Goal: Complete application form

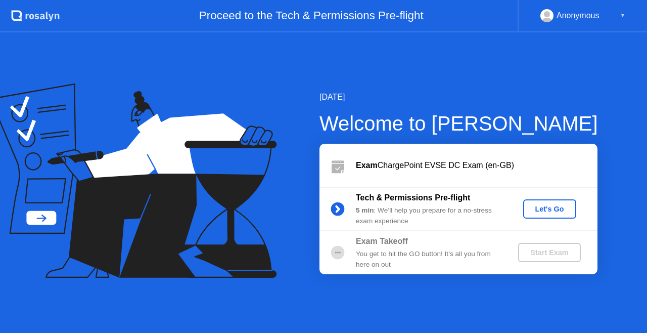
click at [558, 208] on div "Let's Go" at bounding box center [550, 209] width 45 height 8
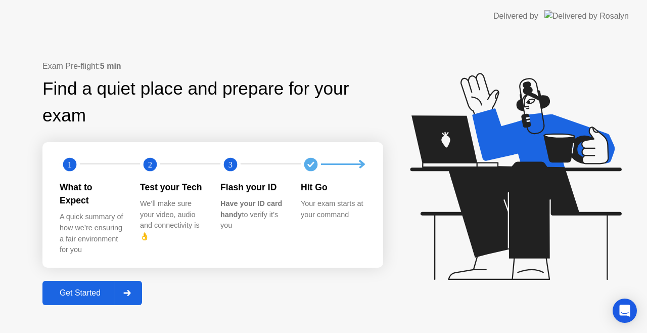
click at [80, 288] on div "Get Started" at bounding box center [80, 292] width 69 height 9
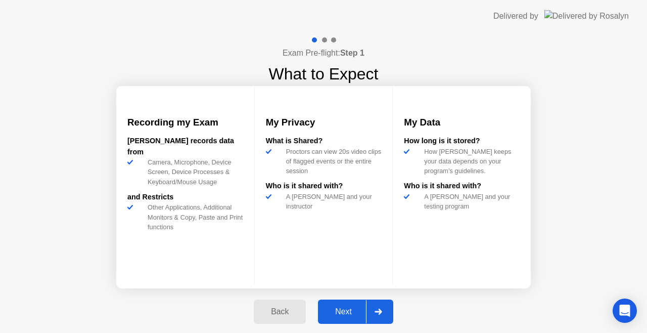
click at [332, 314] on div "Next" at bounding box center [343, 311] width 45 height 9
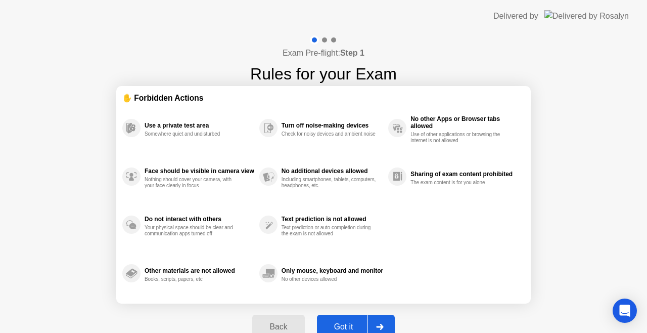
click at [347, 317] on button "Got it" at bounding box center [356, 327] width 78 height 24
select select "**********"
select select "*******"
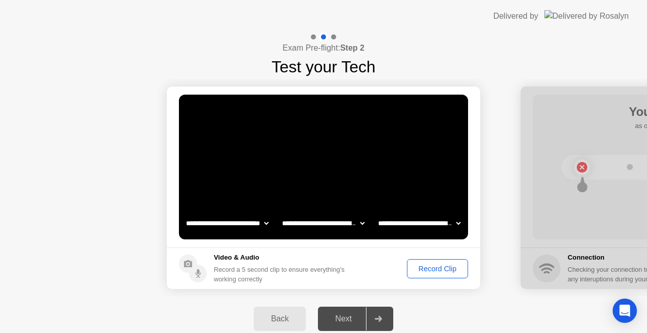
click at [434, 276] on button "Record Clip" at bounding box center [437, 268] width 61 height 19
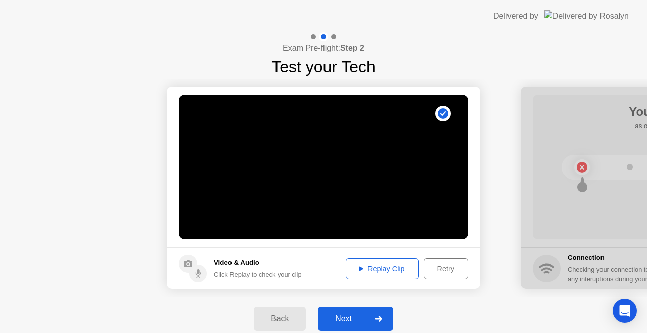
click at [360, 322] on div "Next" at bounding box center [343, 318] width 45 height 9
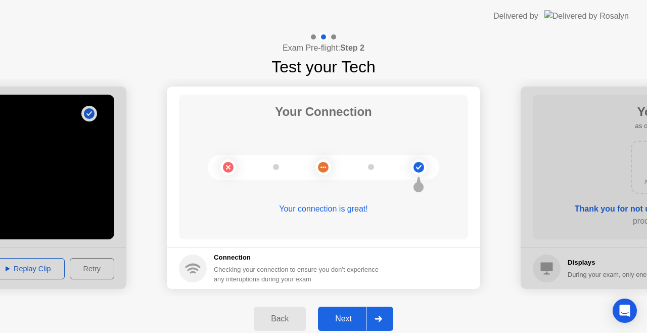
click at [344, 314] on div "Next" at bounding box center [343, 318] width 45 height 9
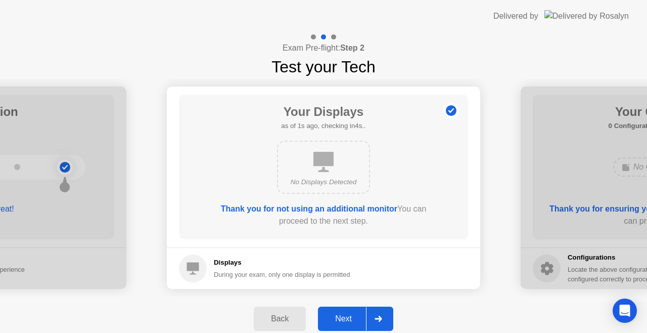
click at [341, 312] on button "Next" at bounding box center [355, 319] width 75 height 24
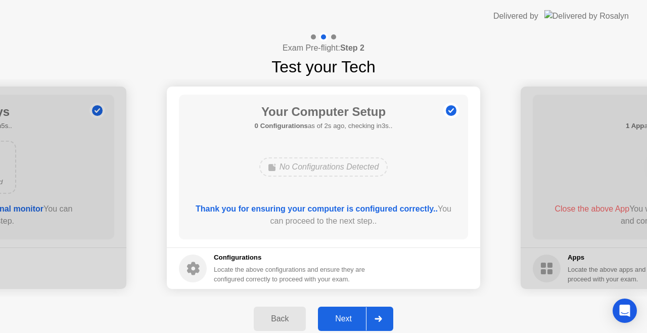
click at [341, 312] on button "Next" at bounding box center [355, 319] width 75 height 24
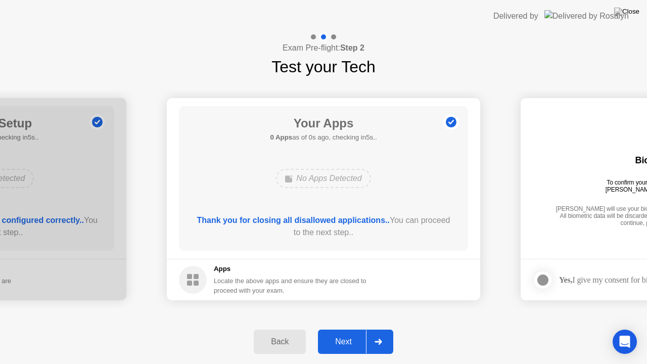
click at [347, 332] on button "Next" at bounding box center [355, 342] width 75 height 24
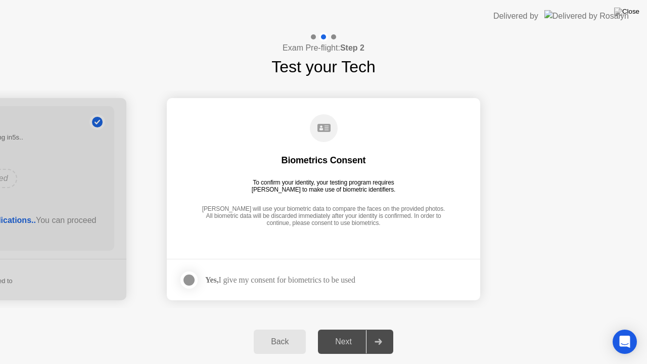
click at [346, 332] on div "Next" at bounding box center [343, 341] width 45 height 9
click at [187, 274] on div at bounding box center [189, 280] width 12 height 12
click at [343, 332] on button "Next" at bounding box center [355, 342] width 75 height 24
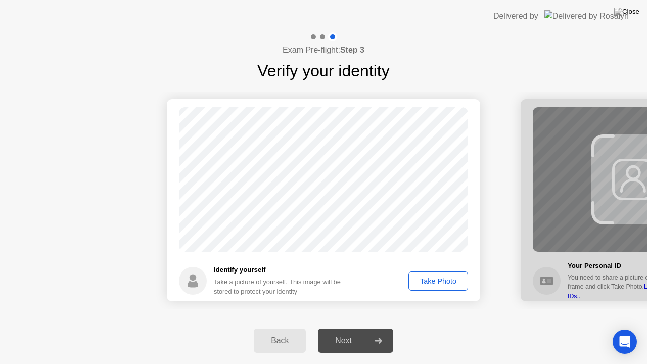
click at [431, 278] on div "Take Photo" at bounding box center [438, 281] width 53 height 8
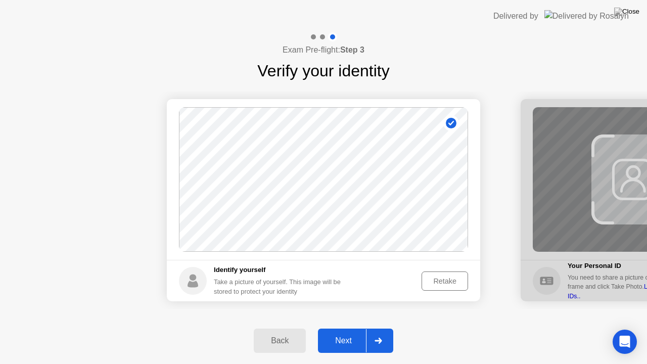
click at [358, 332] on button "Next" at bounding box center [355, 341] width 75 height 24
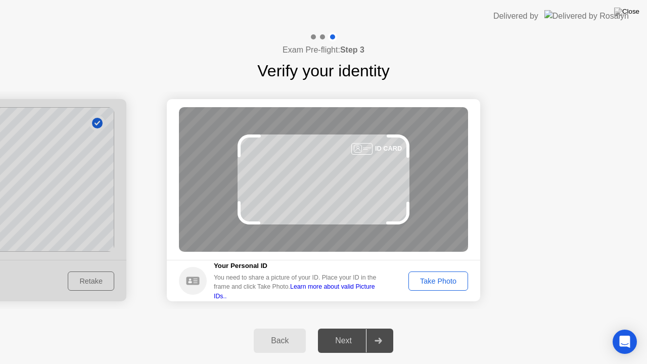
click at [430, 278] on div "Take Photo" at bounding box center [438, 281] width 53 height 8
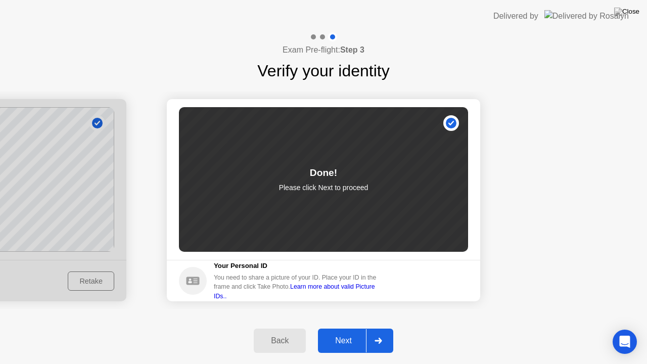
click at [339, 332] on div "Next" at bounding box center [343, 340] width 45 height 9
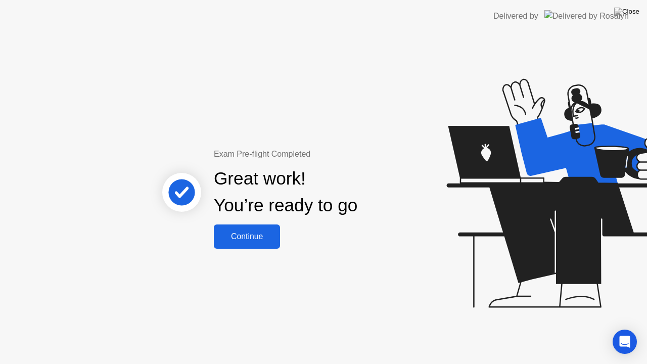
click at [251, 230] on button "Continue" at bounding box center [247, 237] width 66 height 24
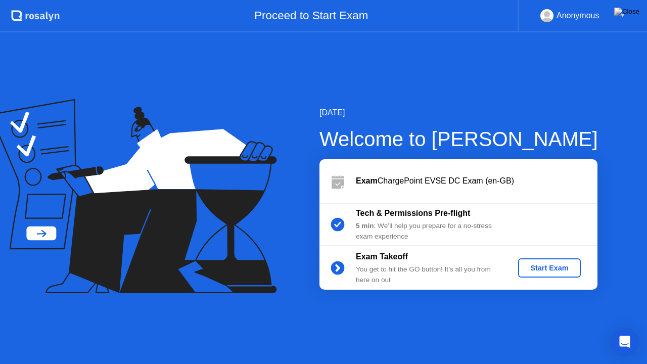
click at [528, 267] on div "Start Exam" at bounding box center [549, 268] width 54 height 8
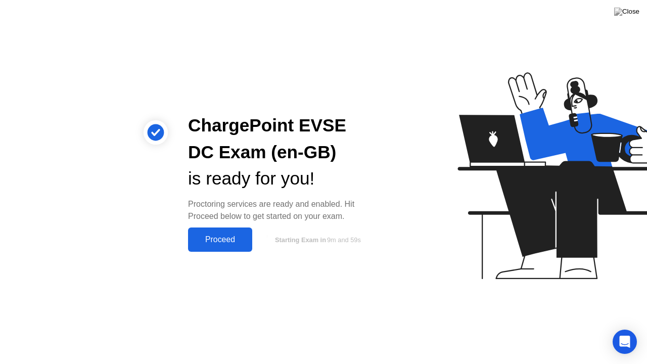
click at [226, 236] on div "Proceed" at bounding box center [220, 239] width 58 height 9
